Goal: Transaction & Acquisition: Obtain resource

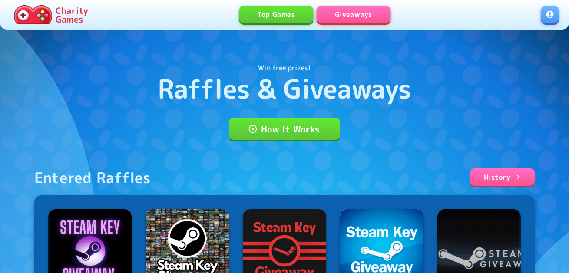
click at [547, 11] on link at bounding box center [549, 14] width 17 height 17
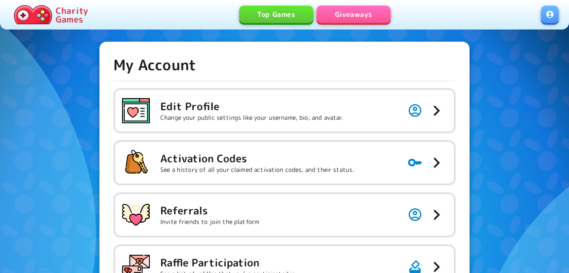
drag, startPoint x: 198, startPoint y: 149, endPoint x: 210, endPoint y: 135, distance: 18.8
click at [198, 150] on div "Activation Codes See a history of all your claimed activation codes, and their …" at bounding box center [238, 163] width 232 height 28
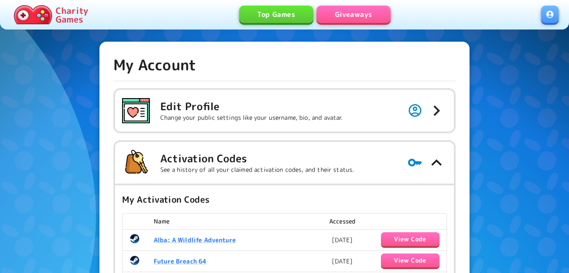
click at [339, 10] on link "Giveaways" at bounding box center [354, 14] width 74 height 17
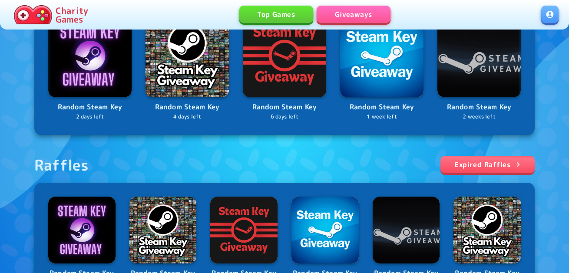
scroll to position [261, 0]
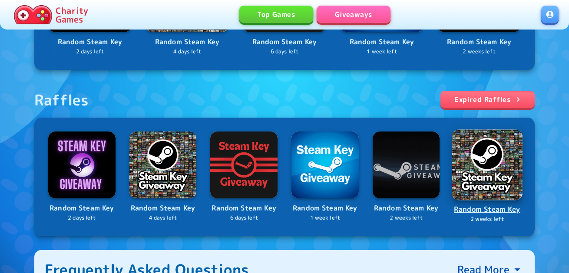
click at [506, 155] on img at bounding box center [487, 164] width 71 height 71
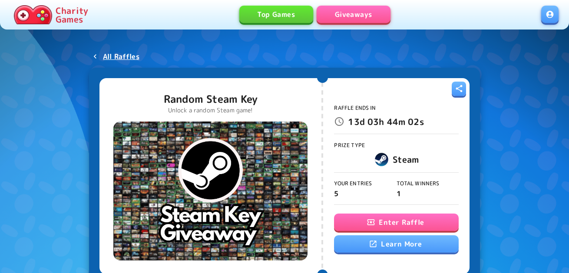
click at [369, 23] on div "Top Games Giveaways" at bounding box center [317, 15] width 450 height 18
click at [363, 18] on link "Giveaways" at bounding box center [354, 14] width 74 height 17
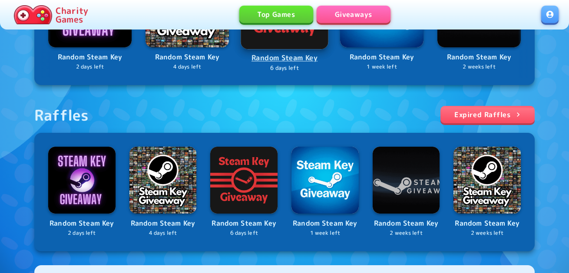
scroll to position [261, 0]
